Goal: Task Accomplishment & Management: Use online tool/utility

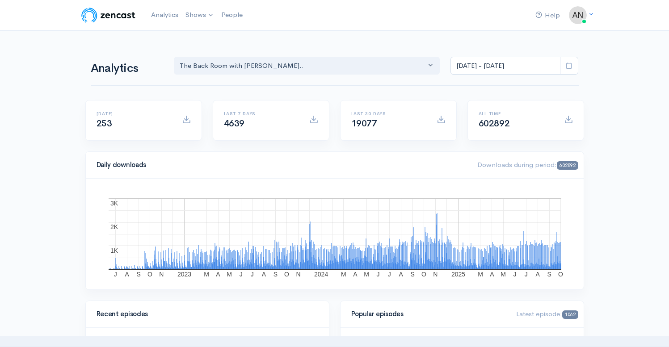
select select "10316"
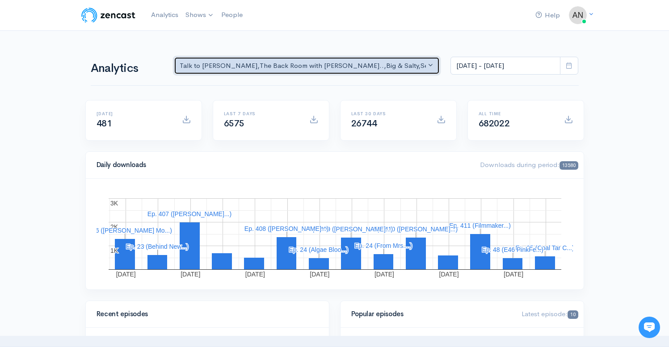
click at [390, 66] on div "Talk to Allison , The Back Room with Andy O... , Big & Salty , Serial Tales - J…" at bounding box center [303, 66] width 247 height 10
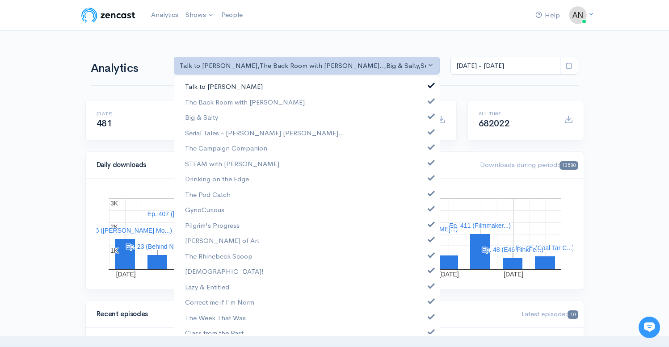
click at [429, 82] on span at bounding box center [431, 84] width 4 height 7
select select "10316"
click at [427, 118] on link "Big & Salty" at bounding box center [306, 117] width 265 height 16
click at [429, 132] on span at bounding box center [431, 130] width 4 height 7
click at [429, 148] on span at bounding box center [431, 145] width 4 height 7
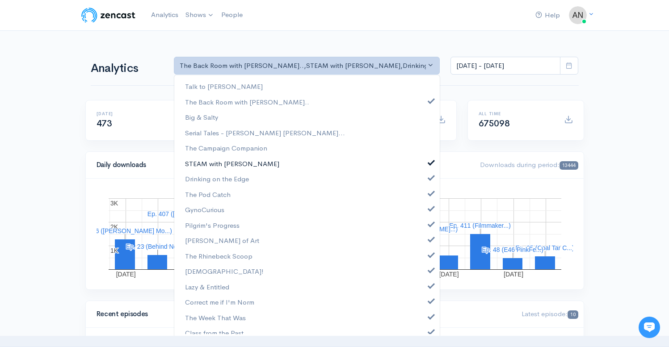
click at [429, 161] on span at bounding box center [431, 161] width 4 height 7
click at [429, 177] on span at bounding box center [431, 176] width 4 height 7
click at [425, 188] on link "The Pod Catch" at bounding box center [306, 195] width 265 height 16
click at [429, 208] on span at bounding box center [431, 207] width 4 height 7
click at [425, 220] on link "Pilgrim's Progress" at bounding box center [306, 225] width 265 height 16
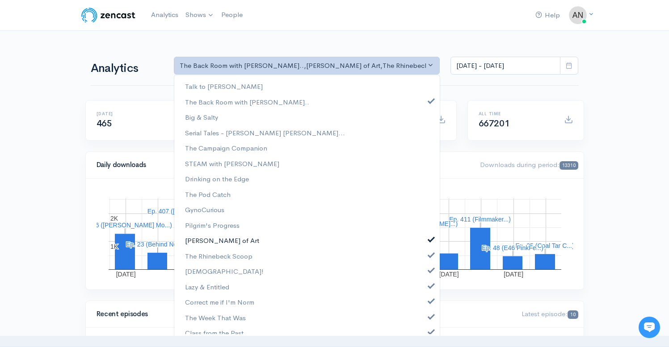
click at [429, 242] on span at bounding box center [431, 238] width 4 height 7
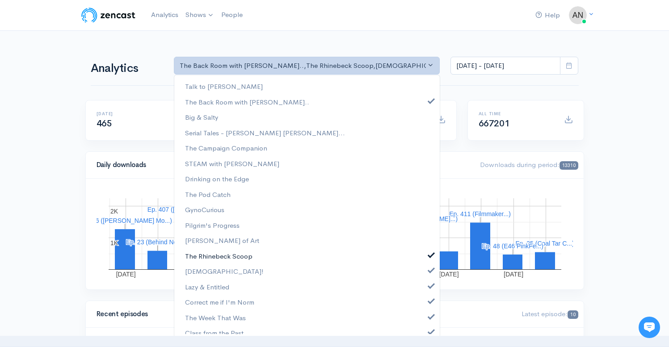
click at [429, 253] on span at bounding box center [431, 254] width 4 height 7
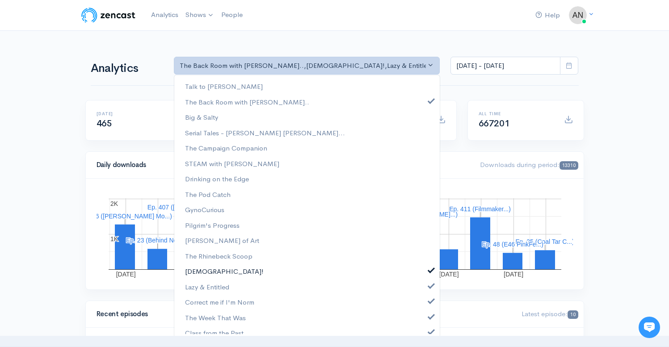
click at [429, 272] on span at bounding box center [431, 269] width 4 height 7
click at [429, 284] on span at bounding box center [431, 284] width 4 height 7
click at [429, 300] on span at bounding box center [431, 300] width 4 height 7
click at [429, 318] on span at bounding box center [431, 315] width 4 height 7
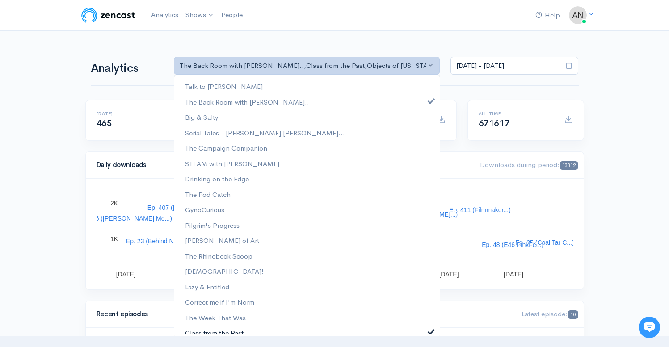
click at [429, 328] on span at bounding box center [431, 330] width 4 height 7
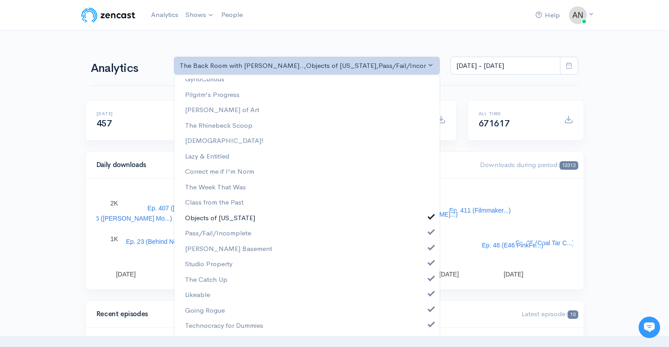
click at [429, 214] on span at bounding box center [431, 216] width 4 height 7
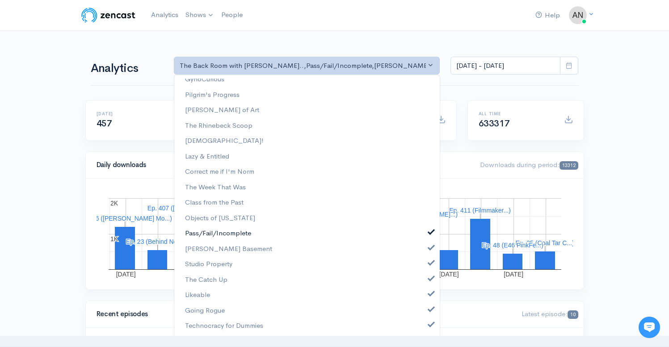
click at [429, 234] on span at bounding box center [431, 231] width 4 height 7
click at [424, 253] on link "[PERSON_NAME] Basement" at bounding box center [306, 249] width 265 height 16
click at [429, 264] on span at bounding box center [431, 262] width 4 height 7
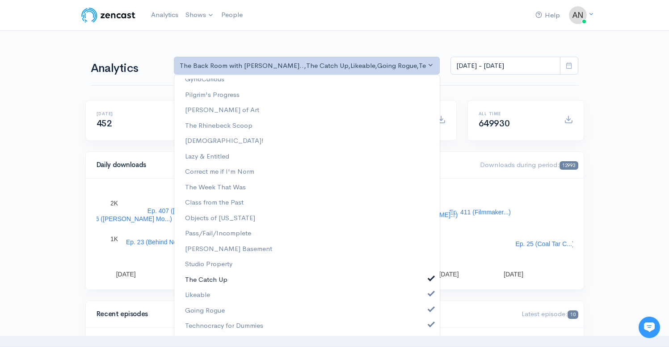
click at [429, 275] on span at bounding box center [431, 277] width 4 height 7
click at [424, 300] on link "Likeable" at bounding box center [306, 295] width 265 height 16
click at [425, 316] on link "Going Rogue" at bounding box center [306, 311] width 265 height 16
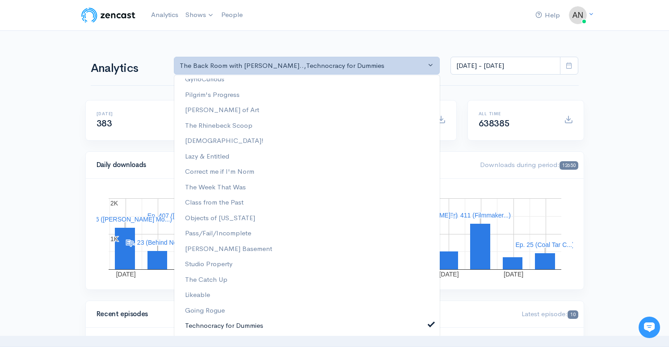
click at [429, 326] on span at bounding box center [431, 323] width 4 height 7
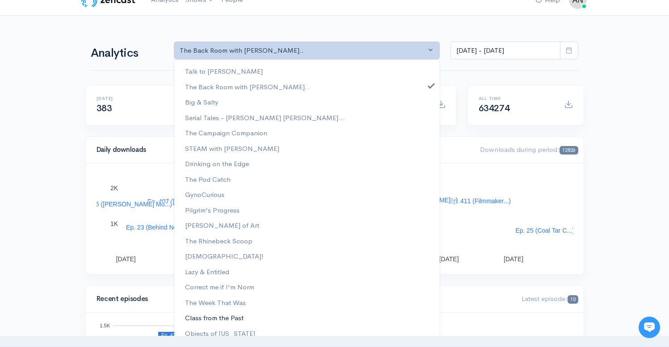
scroll to position [0, 0]
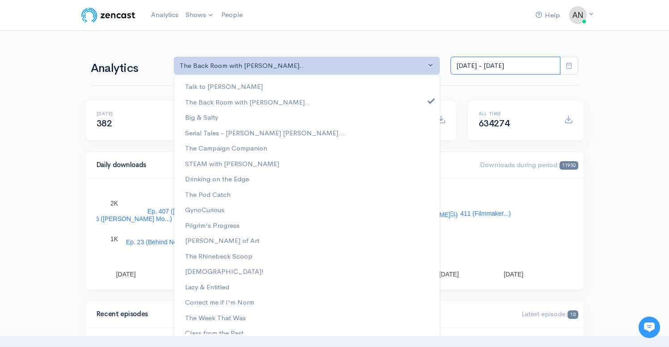
click at [505, 62] on input "Sep 18, 2025 - Oct 1, 2025" at bounding box center [505, 66] width 110 height 18
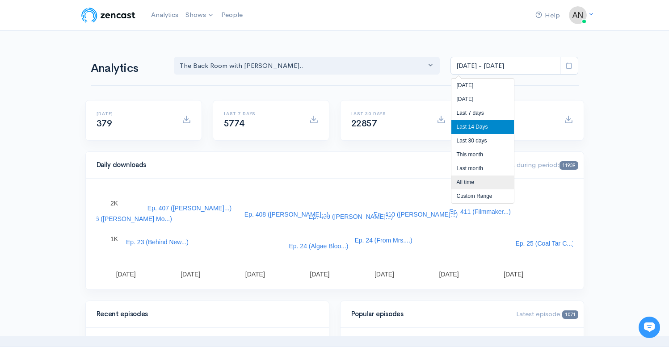
click at [468, 180] on li "All time" at bounding box center [482, 183] width 63 height 14
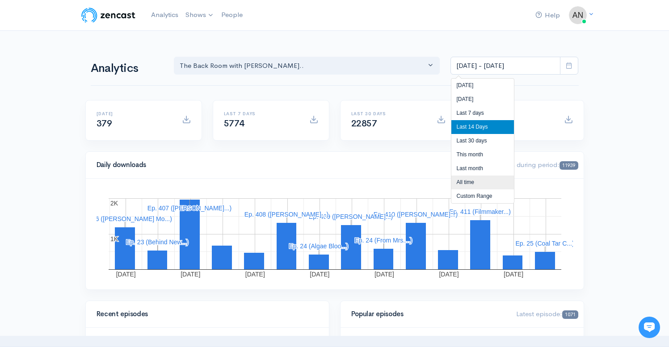
type input "[DATE] - [DATE]"
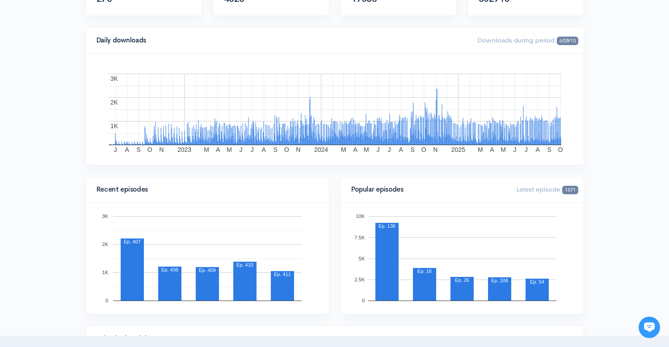
scroll to position [75, 0]
